Goal: Task Accomplishment & Management: Complete application form

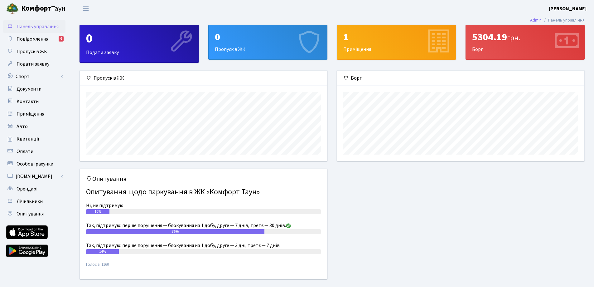
scroll to position [90, 247]
click at [37, 64] on span "Подати заявку" at bounding box center [33, 63] width 33 height 7
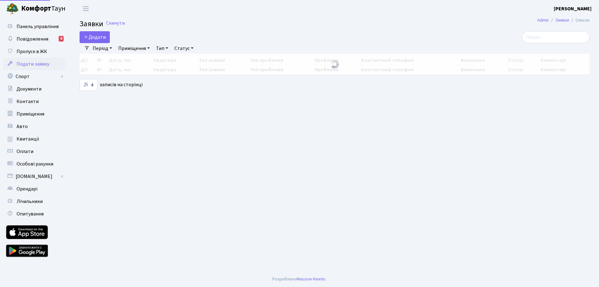
select select "25"
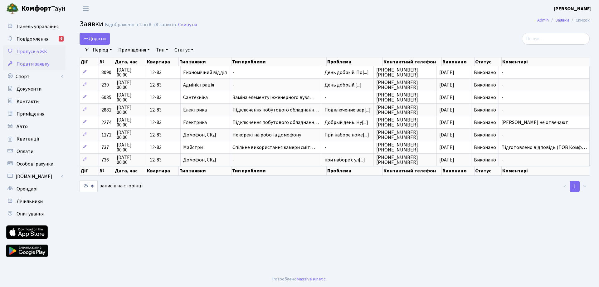
click at [32, 49] on span "Пропуск в ЖК" at bounding box center [32, 51] width 31 height 7
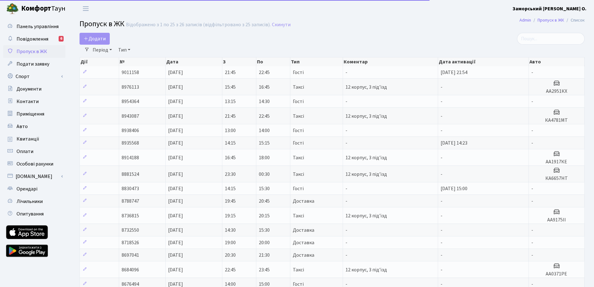
select select "25"
click at [100, 38] on span "Додати" at bounding box center [95, 38] width 22 height 7
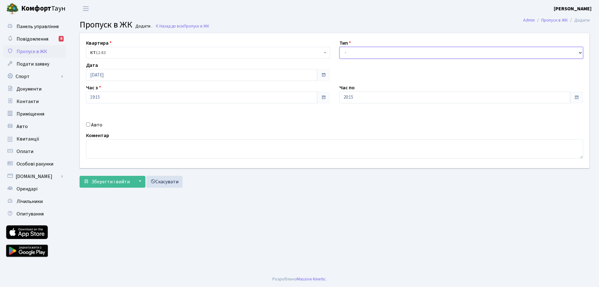
drag, startPoint x: 368, startPoint y: 53, endPoint x: 372, endPoint y: 58, distance: 6.5
click at [368, 53] on select "- Доставка Таксі Гості Сервіс" at bounding box center [461, 53] width 244 height 12
select select "2"
click at [339, 47] on select "- Доставка Таксі Гості Сервіс" at bounding box center [461, 53] width 244 height 12
click at [95, 125] on label "Авто" at bounding box center [96, 124] width 11 height 7
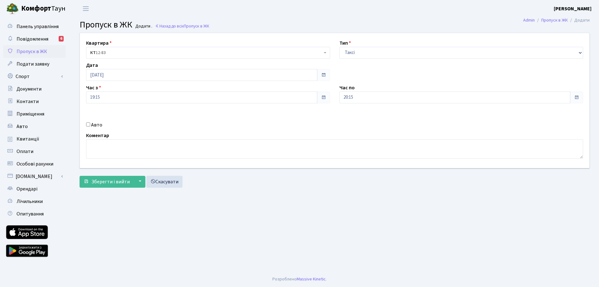
click at [90, 125] on input "Авто" at bounding box center [88, 124] width 4 height 4
checkbox input "true"
click at [355, 118] on input "text" at bounding box center [461, 120] width 244 height 12
paste input "АІ9464ІК"
type input "АІ9464ІК"
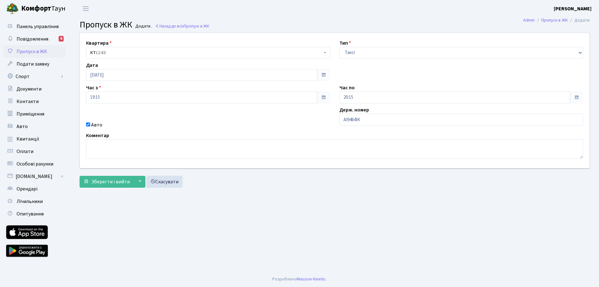
click at [495, 191] on main "Admin Пропуск в ЖК Додати Пропуск в ЖК Додати . Назад до всіх Пропуск в ЖК Квар…" at bounding box center [334, 144] width 529 height 254
click at [111, 177] on button "Зберегти і вийти" at bounding box center [107, 182] width 54 height 12
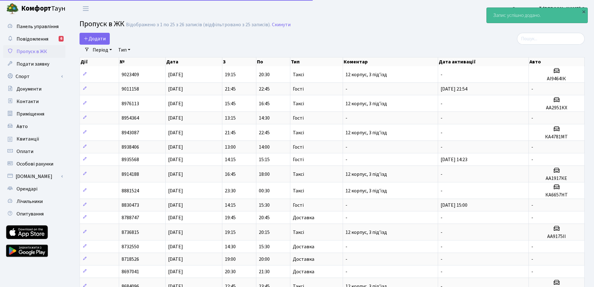
select select "25"
